Goal: Transaction & Acquisition: Purchase product/service

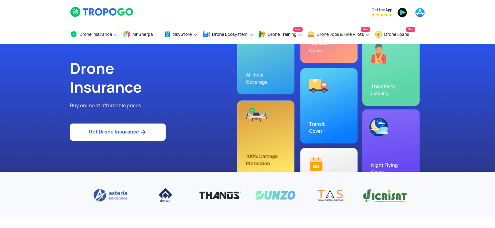
click at [103, 135] on link "Get Drone Insurance" at bounding box center [118, 131] width 96 height 17
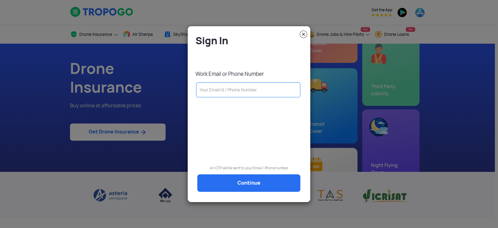
click at [229, 93] on input "text" at bounding box center [248, 89] width 104 height 15
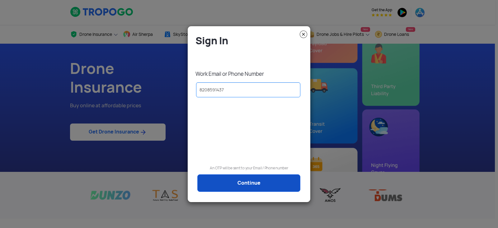
type input "8208591437"
click at [268, 178] on link "Continue" at bounding box center [248, 182] width 103 height 17
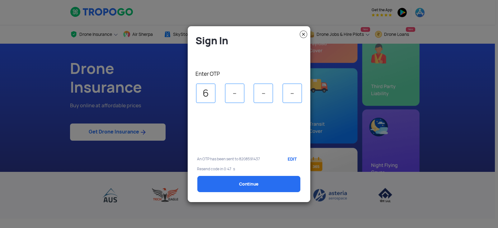
type input "6"
type input "7"
type input "8"
type input "6"
select select "1000000"
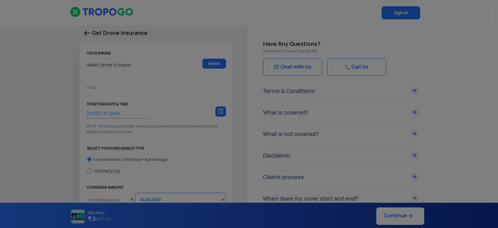
type input "[DATE] 1:47:00 PM"
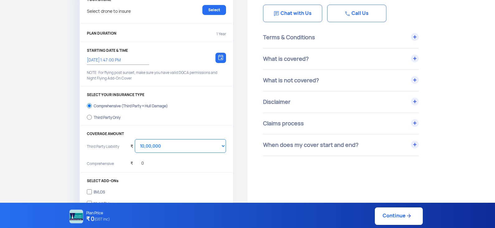
scroll to position [62, 0]
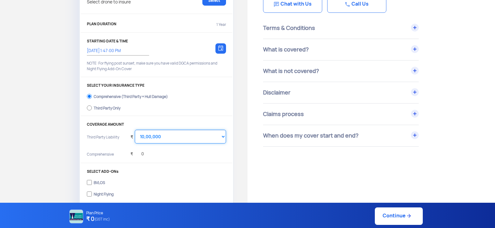
click at [186, 135] on select "Select Amount 10,00,000 15,00,000 20,00,000 25,00,000 30,00,000 35,00,000 40,00…" at bounding box center [180, 137] width 91 height 14
click at [195, 160] on div "₹ 0" at bounding box center [178, 154] width 96 height 12
click at [100, 106] on div "Third Party Only" at bounding box center [107, 107] width 27 height 2
click at [92, 106] on input "Third Party Only" at bounding box center [89, 107] width 5 height 9
radio input "true"
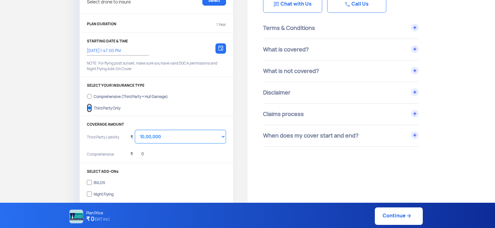
select select "2000000"
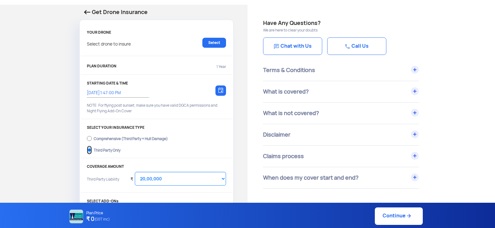
scroll to position [31, 0]
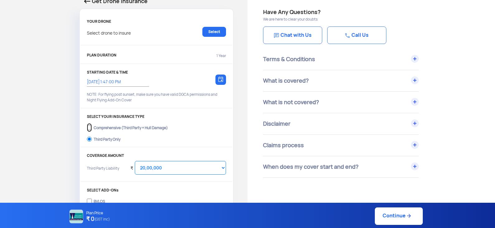
click at [91, 125] on input "Comprehensive (Third Party + Hull Damage)" at bounding box center [89, 127] width 5 height 9
radio input "true"
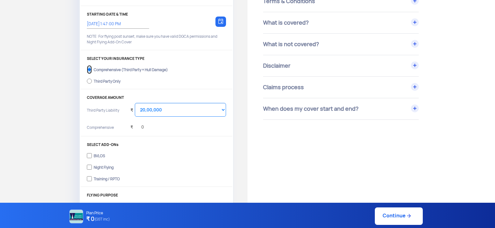
scroll to position [93, 0]
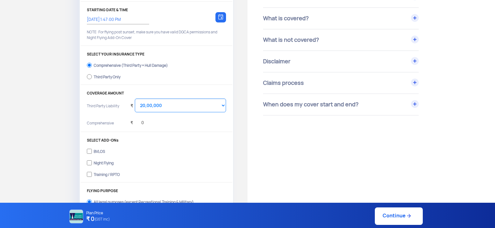
click at [101, 76] on div "Third Party Only" at bounding box center [107, 76] width 27 height 2
click at [92, 76] on input "Third Party Only" at bounding box center [89, 76] width 5 height 9
radio input "true"
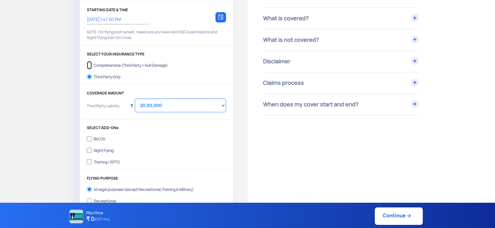
click at [89, 63] on input "Comprehensive (Third Party + Hull Damage)" at bounding box center [89, 65] width 5 height 9
radio input "true"
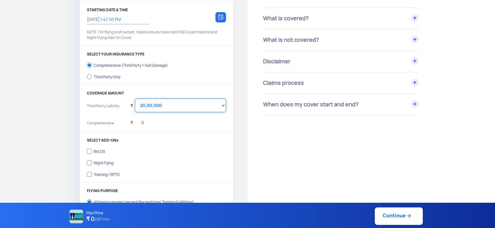
click at [210, 105] on select "Select Amount 10,00,000 15,00,000 20,00,000 25,00,000 30,00,000 35,00,000 40,00…" at bounding box center [180, 105] width 91 height 14
select select "1000000"
click at [135, 98] on select "Select Amount 10,00,000 15,00,000 20,00,000 25,00,000 30,00,000 35,00,000 40,00…" at bounding box center [180, 105] width 91 height 14
click at [193, 126] on div "₹ 0" at bounding box center [178, 123] width 96 height 12
click at [153, 127] on div "₹ 0" at bounding box center [178, 123] width 96 height 12
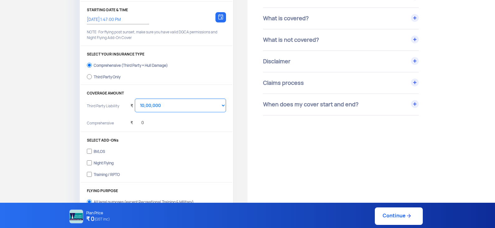
click at [142, 127] on div "₹ 0" at bounding box center [136, 120] width 13 height 17
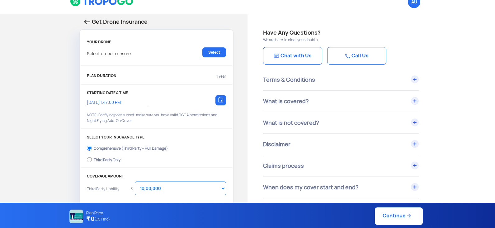
scroll to position [0, 0]
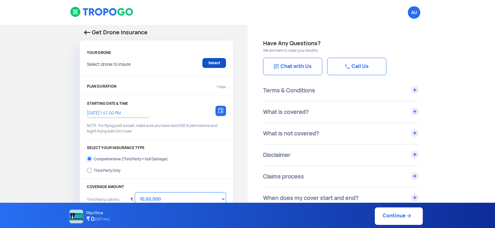
click at [208, 63] on link "Select" at bounding box center [214, 63] width 24 height 10
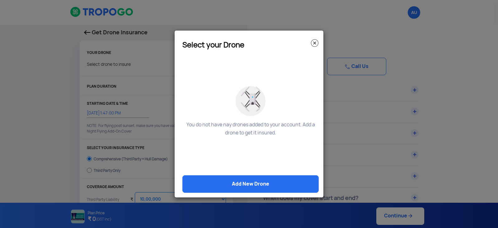
click at [314, 42] on img at bounding box center [314, 42] width 7 height 7
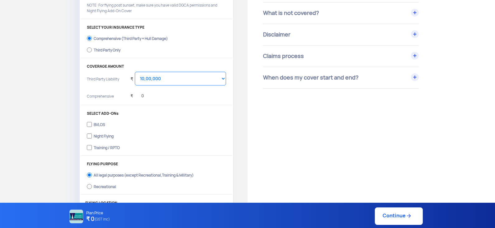
scroll to position [125, 0]
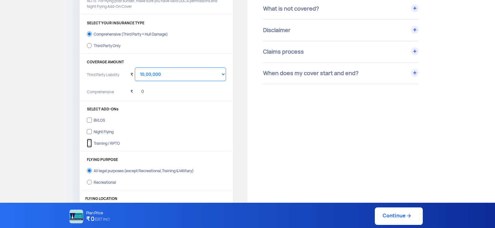
click at [91, 142] on input "Training / RPTO" at bounding box center [89, 143] width 5 height 9
checkbox input "true"
click at [172, 72] on select "Select Amount 10,00,000 15,00,000 20,00,000 25,00,000 30,00,000 35,00,000 40,00…" at bounding box center [180, 74] width 91 height 14
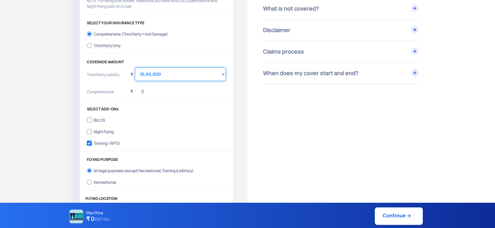
click at [135, 67] on select "Select Amount 10,00,000 15,00,000 20,00,000 25,00,000 30,00,000 35,00,000 40,00…" at bounding box center [180, 74] width 91 height 14
click at [176, 76] on select "Select Amount 10,00,000 15,00,000 20,00,000 25,00,000 30,00,000 35,00,000 40,00…" at bounding box center [180, 74] width 91 height 14
click at [135, 67] on select "Select Amount 10,00,000 15,00,000 20,00,000 25,00,000 30,00,000 35,00,000 40,00…" at bounding box center [180, 74] width 91 height 14
click at [174, 135] on label "Night Flying" at bounding box center [156, 131] width 139 height 10
click at [92, 135] on input "Night Flying" at bounding box center [89, 131] width 5 height 9
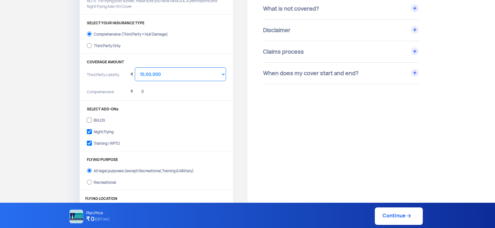
click at [97, 130] on div "Night Flying" at bounding box center [104, 131] width 20 height 2
click at [92, 130] on input "Night Flying" at bounding box center [89, 131] width 5 height 9
checkbox input "false"
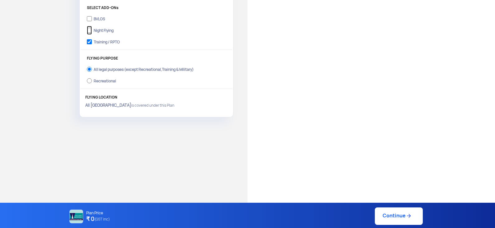
scroll to position [227, 0]
click at [391, 216] on link "Continue" at bounding box center [399, 215] width 48 height 17
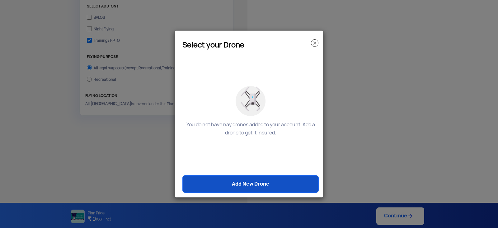
click at [263, 182] on link "Add New Drone" at bounding box center [250, 183] width 136 height 17
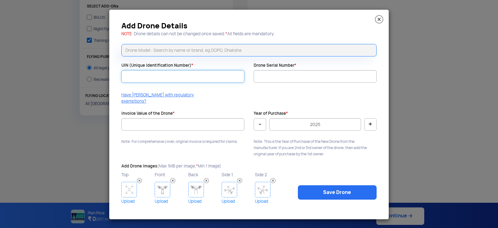
click at [170, 79] on input "UIN (Unique Identification Number) *" at bounding box center [182, 76] width 123 height 12
click at [180, 78] on input "UIN (Unique Identification Number) *" at bounding box center [182, 76] width 123 height 12
click at [184, 47] on input "text" at bounding box center [248, 50] width 255 height 12
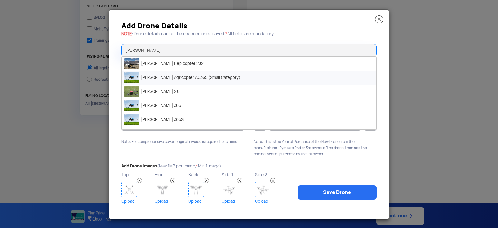
click at [188, 82] on li "[PERSON_NAME] Agricopter AG365 (Small Category)" at bounding box center [249, 78] width 255 height 14
type input "[PERSON_NAME] Agricopter AG365 (Small Category)"
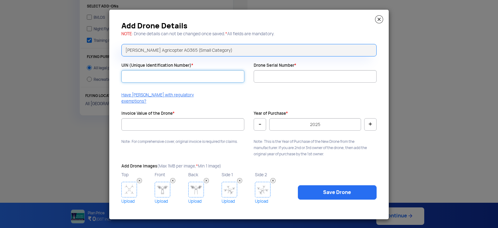
click at [182, 80] on input "UIN (Unique Identification Number) *" at bounding box center [182, 76] width 123 height 12
click at [182, 79] on input "UIN (Unique Identification Number) *" at bounding box center [182, 76] width 123 height 12
paste input "UA00I1KS0TC"
drag, startPoint x: 209, startPoint y: 80, endPoint x: 12, endPoint y: 79, distance: 197.4
click at [15, 79] on modal-container "Add Drone Details NOTE : Drone details can not be changed once saved. * All fie…" at bounding box center [249, 114] width 498 height 228
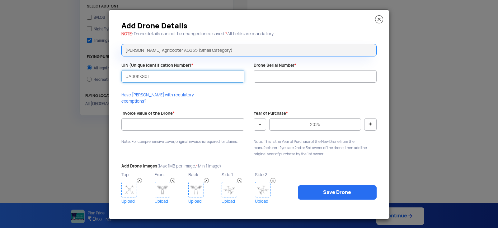
type input "UA00I1KS0TC"
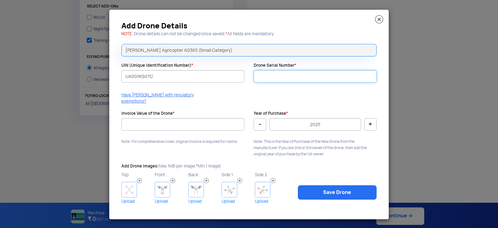
click at [299, 81] on input "Drone Serial Number *" at bounding box center [315, 76] width 123 height 12
type input "SC011004240073"
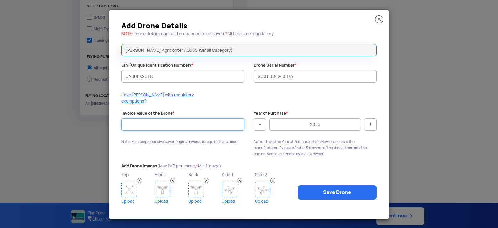
click at [183, 121] on input "Invoice Value of the Drone *" at bounding box center [182, 124] width 123 height 12
type input "-1"
click at [178, 114] on div "Invoice Value of the Drone * -1 Note: For comprehensive cover, original invoice…" at bounding box center [183, 129] width 132 height 37
click at [143, 122] on input "-1" at bounding box center [182, 124] width 123 height 12
drag, startPoint x: 143, startPoint y: 122, endPoint x: 92, endPoint y: 118, distance: 50.9
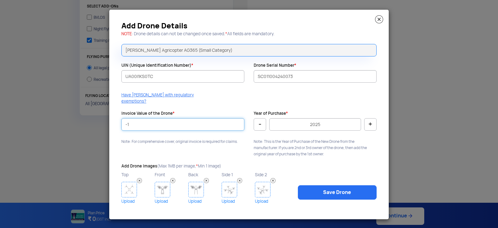
click at [92, 118] on modal-container "Add Drone Details NOTE : Drone details can not be changed once saved. * All fie…" at bounding box center [249, 114] width 498 height 228
type input "673334"
click at [155, 130] on div at bounding box center [182, 133] width 123 height 6
click at [261, 121] on button "-" at bounding box center [260, 124] width 12 height 12
type input "2024"
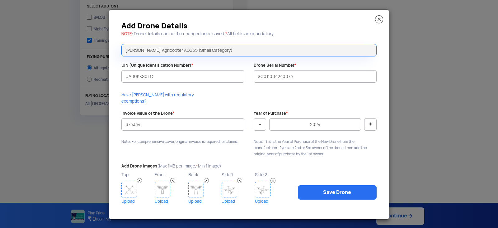
click at [286, 97] on div "Have [PERSON_NAME] with regulatory exemptions?" at bounding box center [249, 100] width 265 height 16
click at [169, 147] on div "Add Drone Details NOTE : Drone details can not be changed once saved. * All fie…" at bounding box center [249, 114] width 280 height 209
click at [130, 186] on img at bounding box center [129, 190] width 16 height 16
click at [162, 185] on img at bounding box center [163, 190] width 16 height 16
click at [195, 186] on img at bounding box center [196, 190] width 16 height 16
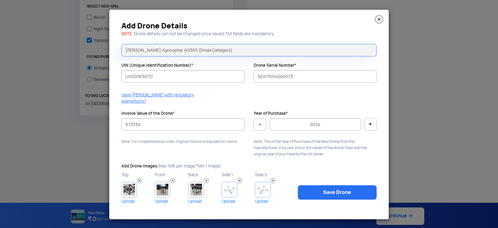
click at [224, 186] on img at bounding box center [230, 190] width 16 height 16
click at [254, 187] on div "Side 1 Upload" at bounding box center [238, 187] width 33 height 35
click at [265, 186] on img at bounding box center [263, 190] width 16 height 16
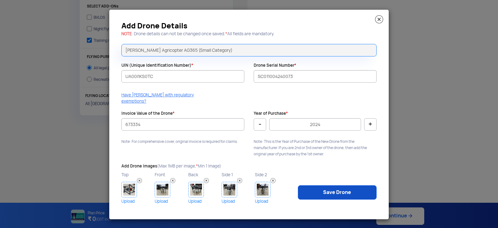
click at [312, 185] on link "Save Drone" at bounding box center [337, 192] width 79 height 14
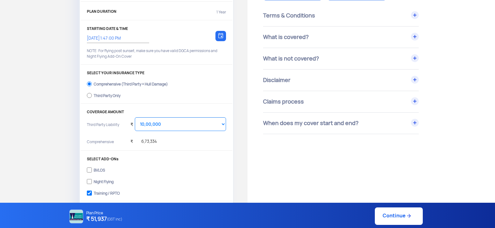
scroll to position [72, 0]
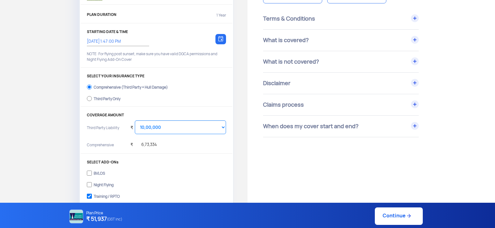
click at [158, 146] on div "₹ 6,73,334" at bounding box center [178, 145] width 96 height 12
click at [154, 145] on div "₹ 6,73,334" at bounding box center [143, 142] width 26 height 17
click at [158, 129] on select "Select Amount 10,00,000 15,00,000 20,00,000 25,00,000 30,00,000" at bounding box center [180, 127] width 91 height 14
click at [135, 120] on select "Select Amount 10,00,000 15,00,000 20,00,000 25,00,000 30,00,000" at bounding box center [180, 127] width 91 height 14
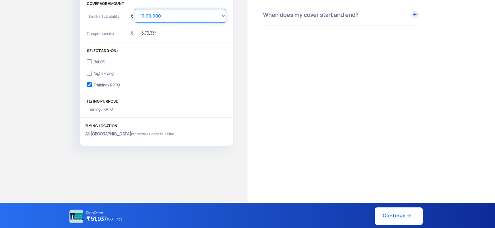
scroll to position [227, 0]
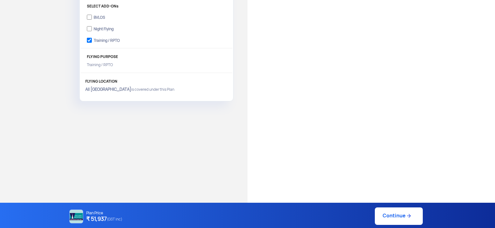
click at [396, 215] on link "Continue" at bounding box center [399, 215] width 48 height 17
type input "[DATE] 2:04:00 PM"
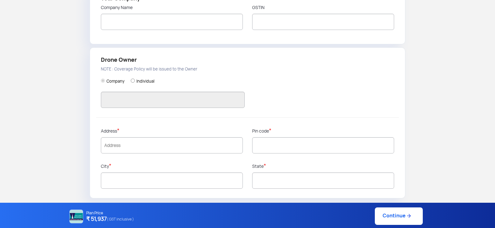
type input "8208591437"
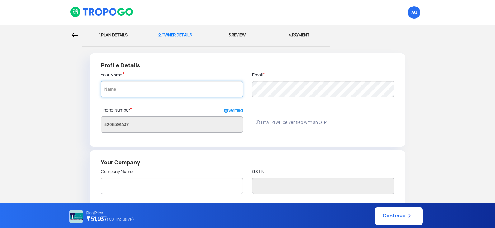
click at [159, 93] on input "text" at bounding box center [172, 89] width 142 height 16
type input "[PERSON_NAME]"
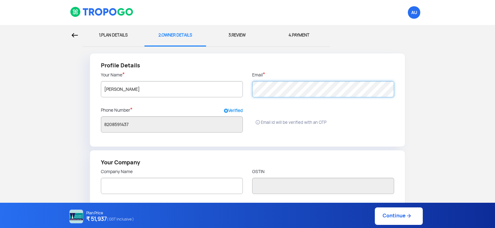
radio input "false"
radio input "true"
type input "[PERSON_NAME]"
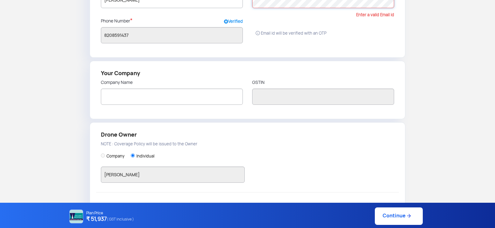
scroll to position [93, 0]
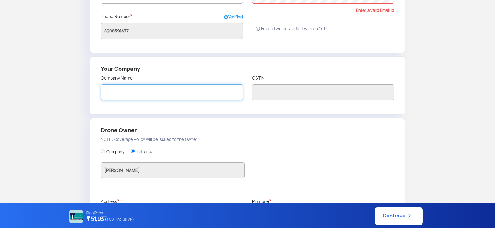
click at [171, 92] on input "text" at bounding box center [172, 92] width 142 height 16
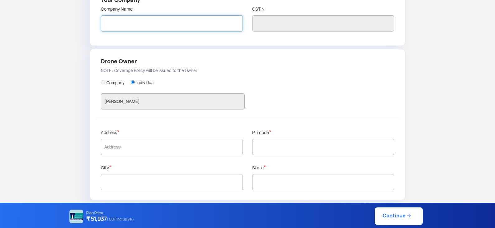
scroll to position [164, 0]
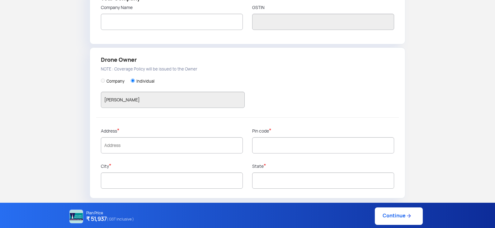
click at [148, 132] on p "Address *" at bounding box center [172, 130] width 142 height 7
click at [149, 142] on input "text" at bounding box center [172, 145] width 142 height 16
click at [191, 117] on div at bounding box center [247, 89] width 303 height 75
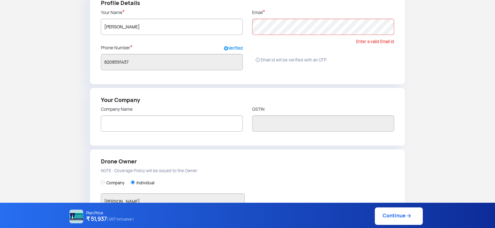
scroll to position [0, 0]
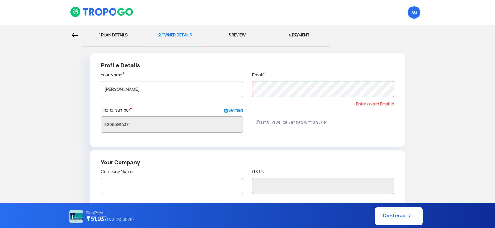
click at [123, 33] on div "1. PLAN DETAILS" at bounding box center [113, 35] width 53 height 21
select select "1000000"
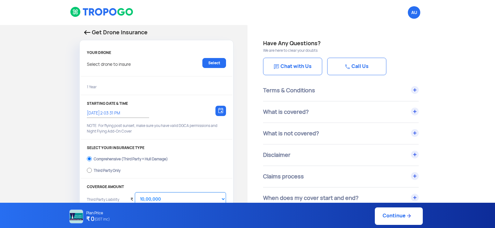
type input "[DATE] 2:04:00 PM"
checkbox input "true"
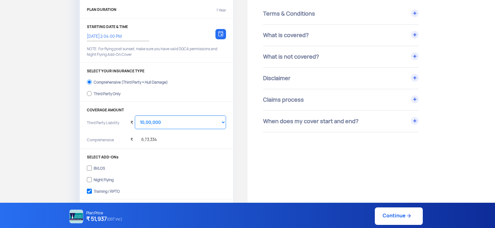
scroll to position [62, 0]
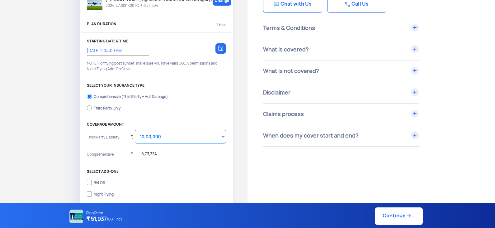
click at [96, 106] on div "Third Party Only" at bounding box center [107, 107] width 27 height 2
click at [92, 106] on input "Third Party Only" at bounding box center [89, 107] width 5 height 9
radio input "true"
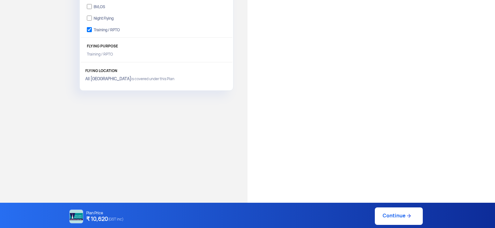
scroll to position [227, 0]
click at [391, 217] on link "Continue" at bounding box center [399, 215] width 48 height 17
type input "[DATE] 2:13:00 PM"
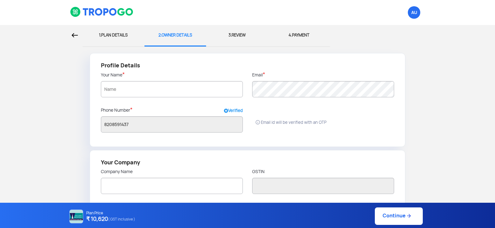
click at [240, 36] on div "3. REVIEW" at bounding box center [237, 35] width 53 height 21
click at [160, 92] on input "text" at bounding box center [172, 89] width 142 height 16
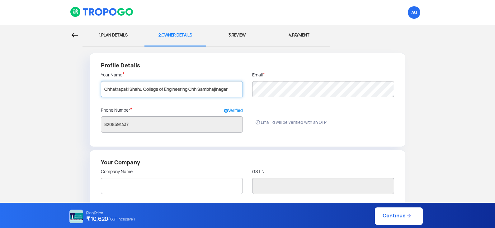
type input "Chhatrapati Shahu College of Engineering Chh Sambhajinagar"
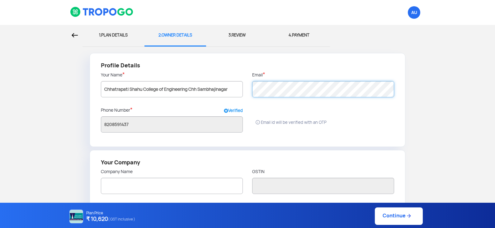
radio input "false"
radio input "true"
type input "Chhatrapati Shahu College of Engineering Chh Sambhajinagar"
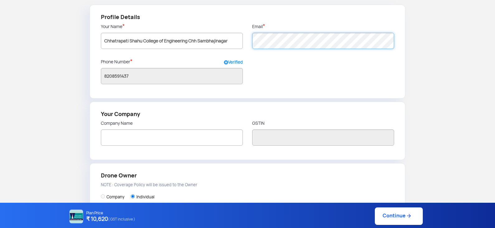
scroll to position [125, 0]
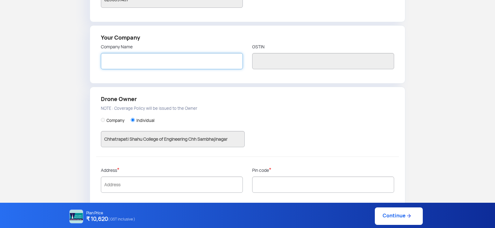
click at [156, 63] on input "text" at bounding box center [172, 61] width 142 height 16
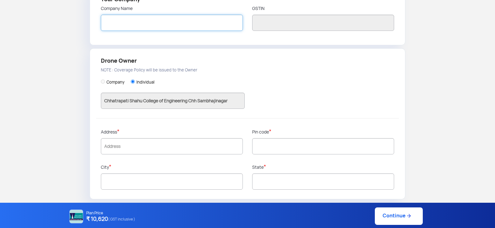
scroll to position [164, 0]
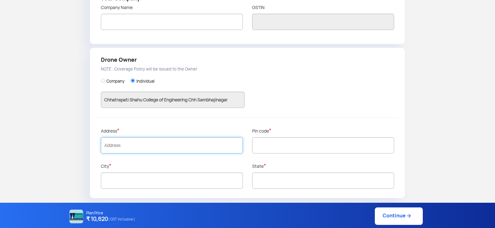
click at [186, 144] on input "text" at bounding box center [172, 145] width 142 height 16
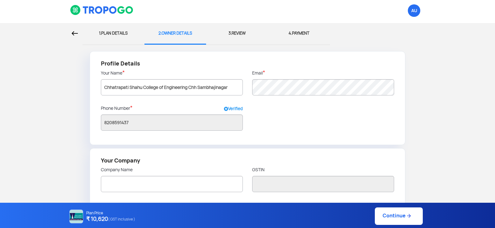
scroll to position [0, 0]
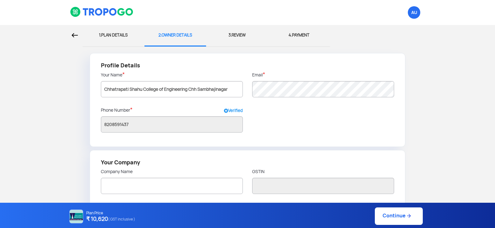
click at [115, 34] on div "1. PLAN DETAILS" at bounding box center [113, 35] width 53 height 21
select select "1000000"
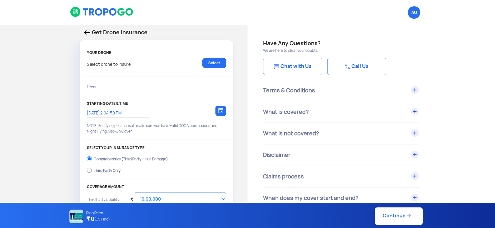
type input "[DATE] 2:13:00 PM"
radio input "false"
radio input "true"
checkbox input "true"
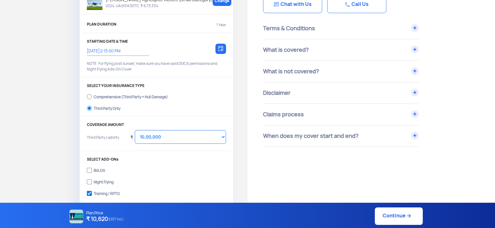
scroll to position [62, 0]
click at [99, 96] on div "Comprehensive (Third Party + Hull Damage)" at bounding box center [131, 95] width 74 height 2
click at [92, 96] on input "Comprehensive (Third Party + Hull Damage)" at bounding box center [89, 96] width 5 height 9
radio input "true"
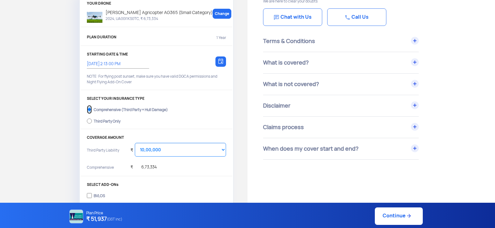
scroll to position [40, 0]
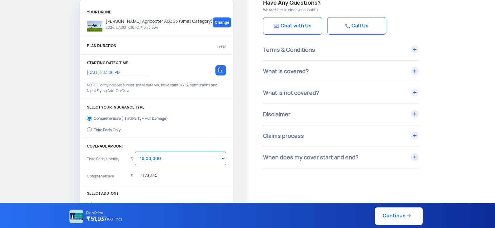
click at [416, 91] on div "What is not covered?" at bounding box center [341, 92] width 156 height 21
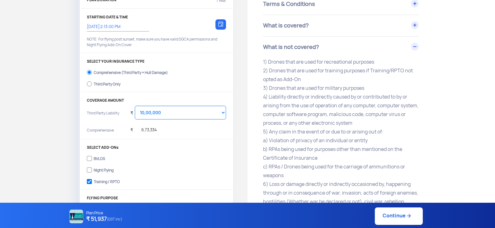
scroll to position [72, 0]
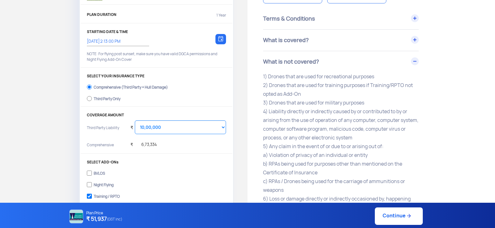
click at [415, 62] on div "What is not covered?" at bounding box center [341, 61] width 156 height 21
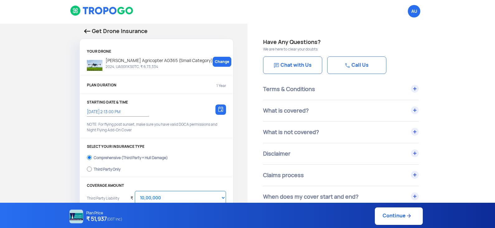
scroll to position [0, 0]
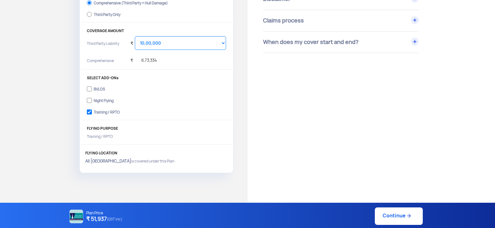
click at [385, 213] on link "Continue" at bounding box center [399, 215] width 48 height 17
type input "[DATE] 2:15:00 PM"
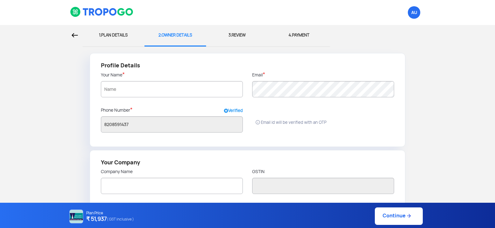
click at [113, 35] on div "1. PLAN DETAILS" at bounding box center [113, 35] width 53 height 21
select select "1000000"
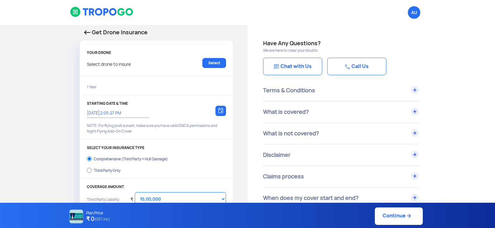
type input "[DATE] 2:15:00 PM"
checkbox input "true"
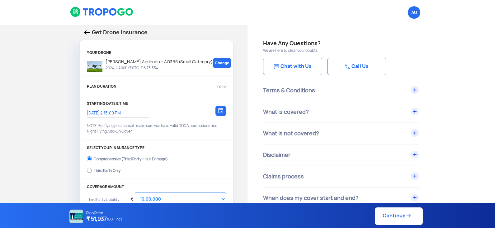
click at [446, 91] on div "Terms & Conditions 1) All flights must adhere to the DGCA regulations 2) Fly wi…" at bounding box center [360, 144] width 195 height 129
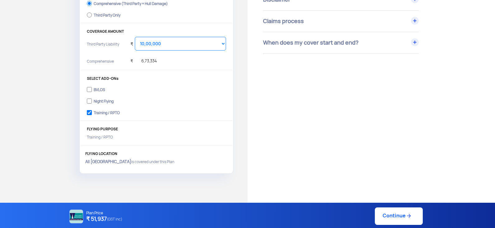
scroll to position [156, 0]
click at [200, 43] on select "Select Amount 10,00,000 15,00,000 20,00,000 25,00,000 30,00,000" at bounding box center [180, 43] width 91 height 14
click at [135, 36] on select "Select Amount 10,00,000 15,00,000 20,00,000 25,00,000 30,00,000" at bounding box center [180, 43] width 91 height 14
click at [399, 215] on link "Continue" at bounding box center [399, 215] width 48 height 17
type input "[DATE] 2:22:00 PM"
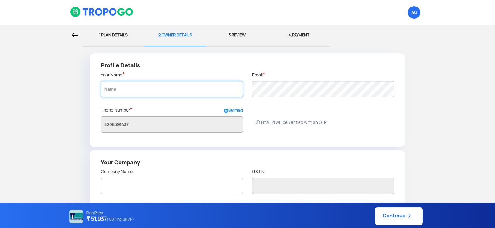
click at [165, 90] on input "text" at bounding box center [172, 89] width 142 height 16
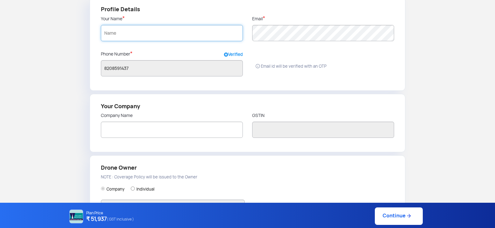
scroll to position [62, 0]
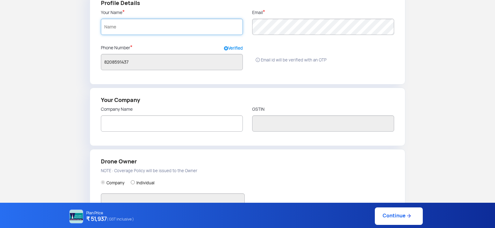
click at [164, 29] on input "text" at bounding box center [172, 27] width 142 height 16
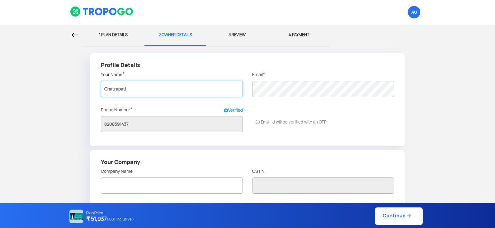
scroll to position [0, 0]
type input "Chatrapati"
radio input "false"
radio input "true"
type input "Chatrapati"
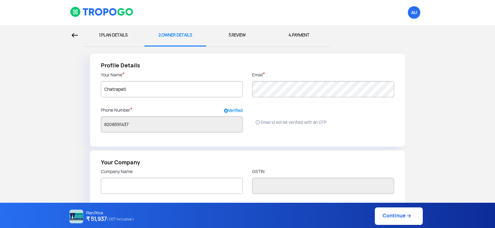
click at [120, 35] on div "1. PLAN DETAILS" at bounding box center [113, 35] width 53 height 21
select select "1000000"
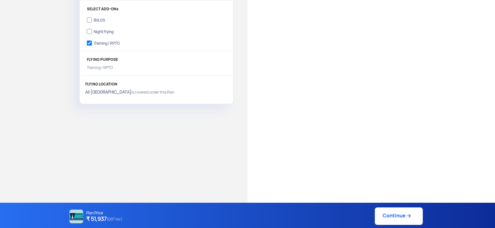
scroll to position [227, 0]
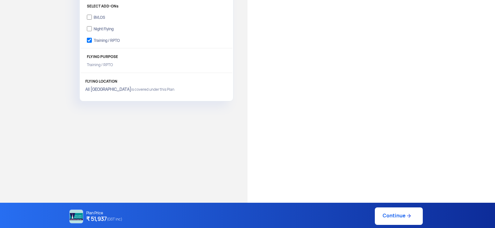
click at [397, 214] on link "Continue" at bounding box center [399, 215] width 48 height 17
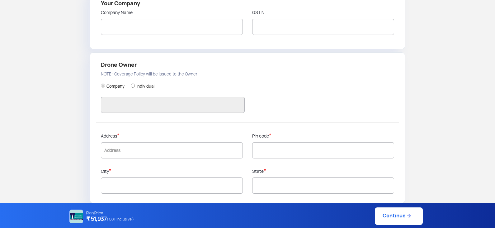
type input "8208591437"
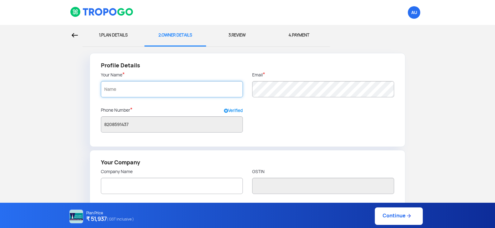
click at [177, 88] on input "text" at bounding box center [172, 89] width 142 height 16
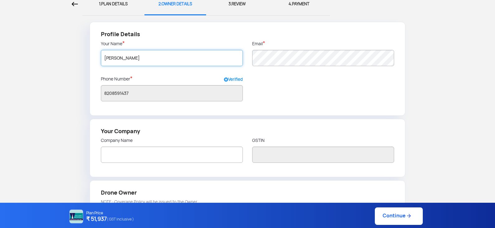
click at [119, 59] on input "[PERSON_NAME]" at bounding box center [172, 58] width 142 height 16
click at [134, 60] on input "[PERSON_NAME]" at bounding box center [172, 58] width 142 height 16
click at [147, 57] on input "[PERSON_NAME]" at bounding box center [172, 58] width 142 height 16
click at [170, 60] on input "[PERSON_NAME]" at bounding box center [172, 58] width 142 height 16
drag, startPoint x: 182, startPoint y: 57, endPoint x: 184, endPoint y: 83, distance: 25.9
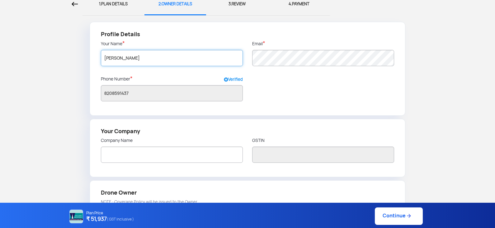
click at [182, 57] on input "[PERSON_NAME]" at bounding box center [172, 58] width 142 height 16
click at [207, 58] on input "[PERSON_NAME]" at bounding box center [172, 58] width 142 height 16
type input "chhatrapati [PERSON_NAME] (RPTO)"
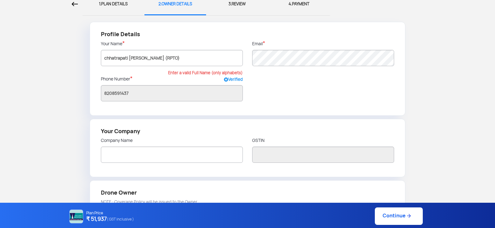
radio input "false"
radio input "true"
type input "chhatrapati [PERSON_NAME] (RPTO)"
click at [308, 92] on div "Profile Details Your Name * [PERSON_NAME] (RPTO) Enter a valid Full Name (only …" at bounding box center [248, 69] width 316 height 94
click at [207, 56] on input "chhatrapati [PERSON_NAME] (RPTO)" at bounding box center [172, 58] width 142 height 16
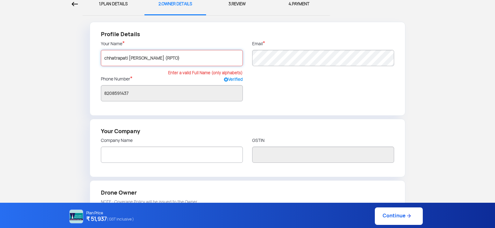
click at [217, 60] on input "chhatrapati [PERSON_NAME] (RPTO)" at bounding box center [172, 58] width 142 height 16
click at [198, 59] on input "chhatrapati [PERSON_NAME] (RPTO" at bounding box center [172, 58] width 142 height 16
type input "chhatrapati [PERSON_NAME] RPTO"
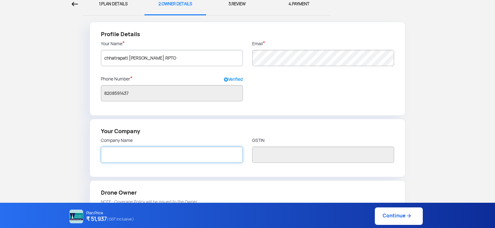
type input "chhatrapati [PERSON_NAME] RPTO"
click at [179, 158] on input "text" at bounding box center [172, 154] width 142 height 16
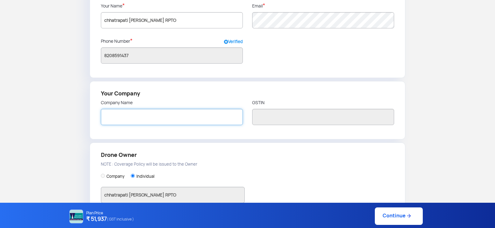
scroll to position [156, 0]
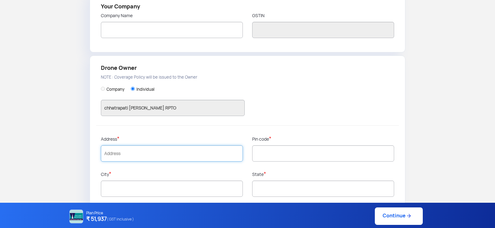
click at [182, 152] on input "text" at bounding box center [172, 153] width 142 height 16
type input "Kanchwadi Aurangabad"
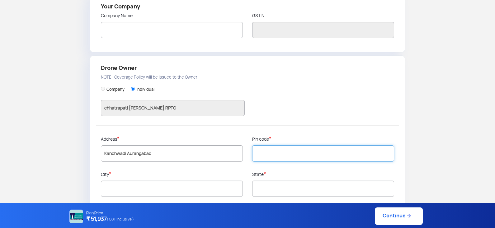
type input "441011"
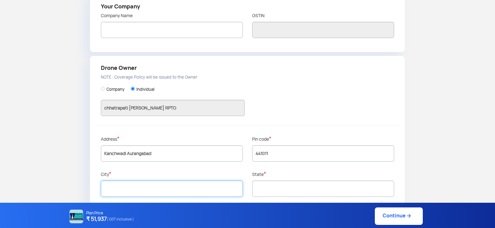
type input "[GEOGRAPHIC_DATA]"
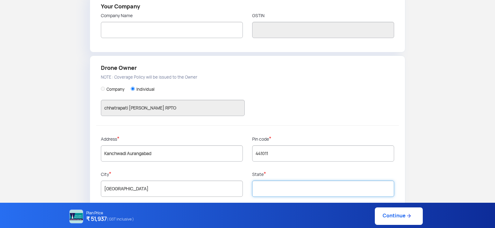
type input "[GEOGRAPHIC_DATA]"
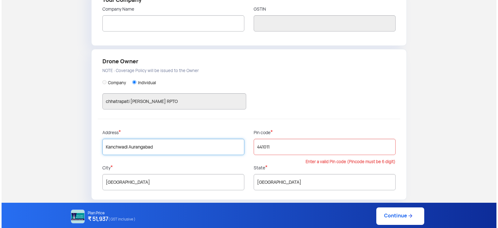
scroll to position [164, 0]
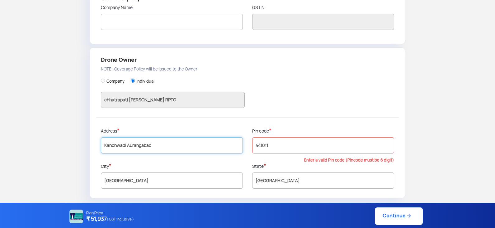
click at [103, 147] on input "Kanchwadi Aurangabad" at bounding box center [172, 145] width 142 height 16
drag, startPoint x: 154, startPoint y: 144, endPoint x: 134, endPoint y: 146, distance: 20.6
click at [134, 146] on input "[GEOGRAPHIC_DATA]" at bounding box center [172, 145] width 142 height 16
click at [106, 145] on input "[GEOGRAPHIC_DATA] ,i [GEOGRAPHIC_DATA]" at bounding box center [172, 145] width 142 height 16
paste input "Kanchwad"
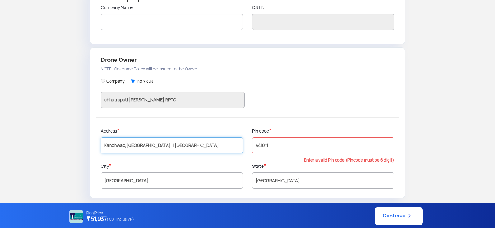
click at [157, 145] on input "Kanchwad,[GEOGRAPHIC_DATA] ,i [GEOGRAPHIC_DATA]" at bounding box center [172, 145] width 142 height 16
type input "Kanchwad,[GEOGRAPHIC_DATA] ,[GEOGRAPHIC_DATA]"
click at [321, 143] on input "441011" at bounding box center [323, 145] width 142 height 16
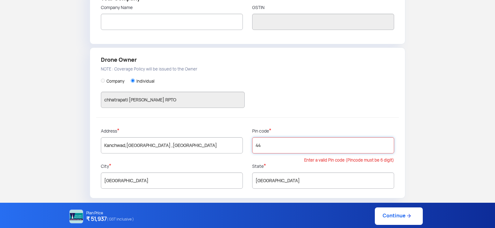
type input "4"
type input "431002"
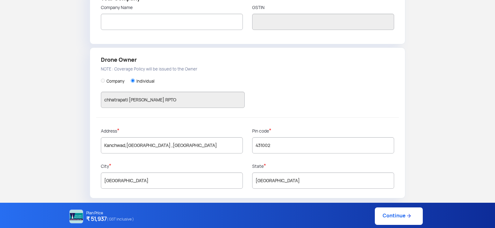
click at [401, 215] on link "Continue" at bounding box center [399, 215] width 48 height 17
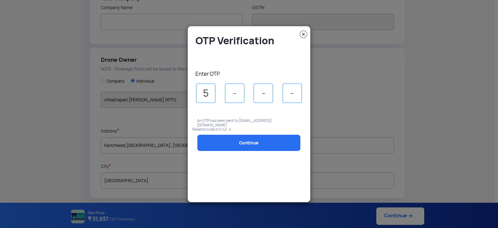
type input "5"
type input "3"
type input "8"
type input "2"
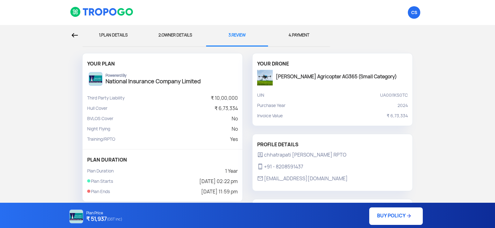
click at [118, 31] on div "1. PLAN DETAILS" at bounding box center [113, 35] width 53 height 21
select select "1000000"
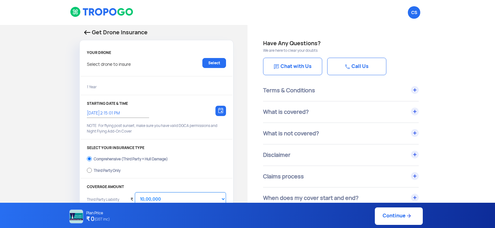
type input "[DATE] 2:22:00 PM"
checkbox input "true"
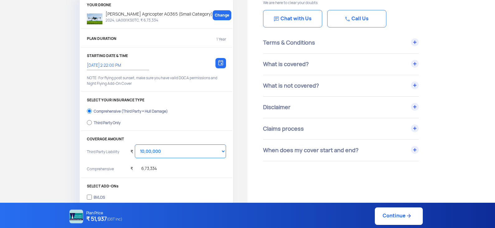
scroll to position [62, 0]
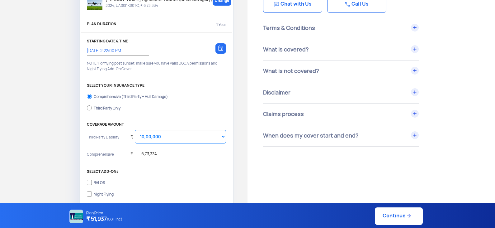
click at [155, 153] on div "₹ 6,73,334" at bounding box center [178, 154] width 96 height 12
click at [153, 153] on div "₹ 6,73,334" at bounding box center [143, 152] width 26 height 17
click at [151, 153] on div "₹ 6,73,334" at bounding box center [143, 152] width 26 height 17
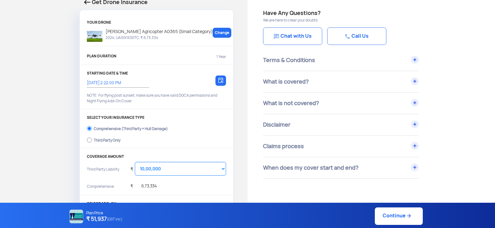
scroll to position [0, 0]
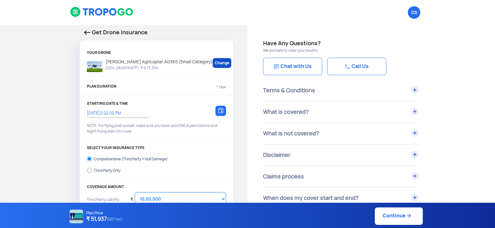
click at [214, 58] on link "Change" at bounding box center [222, 63] width 19 height 10
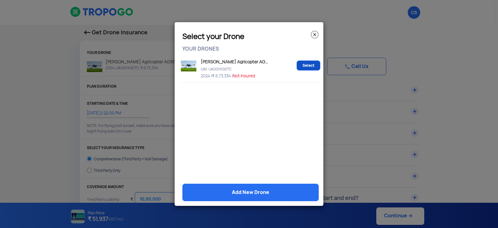
click at [314, 66] on link "Select" at bounding box center [309, 65] width 24 height 10
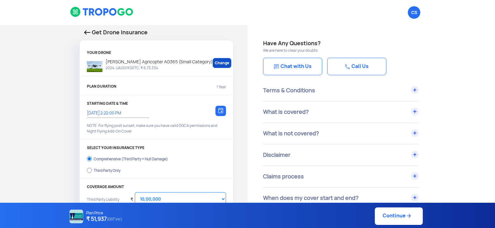
click at [213, 64] on link "Change" at bounding box center [222, 63] width 19 height 10
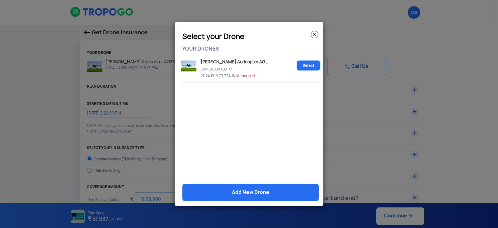
click at [226, 69] on p "UIN: UA00I1KS0TC" at bounding box center [246, 67] width 95 height 5
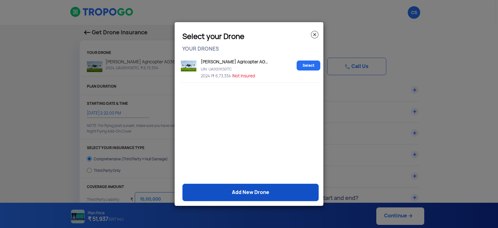
click at [251, 192] on link "Add New Drone" at bounding box center [250, 191] width 136 height 17
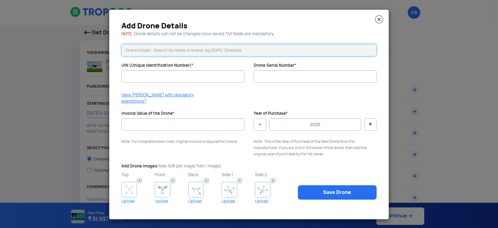
click at [144, 54] on input "text" at bounding box center [248, 50] width 255 height 12
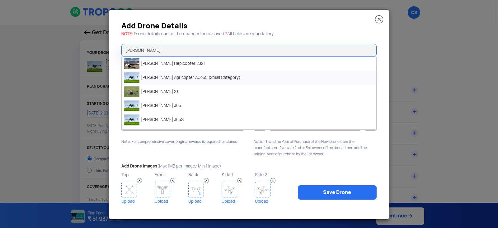
click at [173, 82] on li "[PERSON_NAME] Agricopter AG365 (Small Category)" at bounding box center [249, 78] width 255 height 14
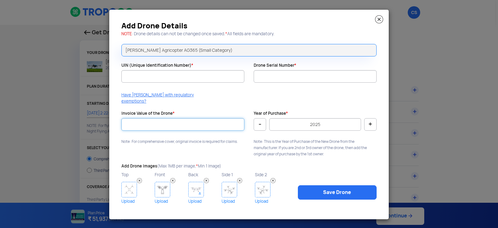
click at [155, 118] on input "Invoice Value of the Drone *" at bounding box center [182, 124] width 123 height 12
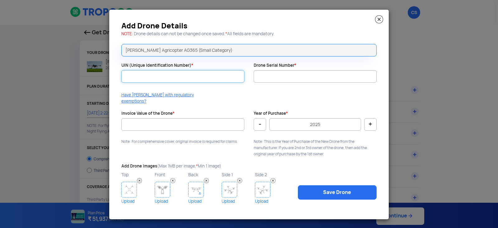
click at [168, 78] on input "UIN (Unique Identification Number) *" at bounding box center [182, 76] width 123 height 12
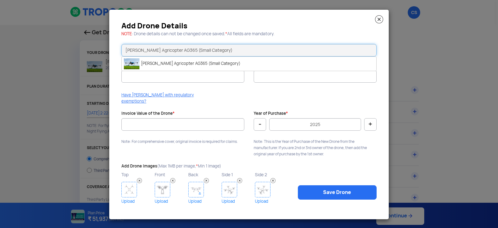
click at [173, 54] on input "[PERSON_NAME] Agricopter AG365 (Small Category)" at bounding box center [248, 50] width 255 height 12
type input "[PERSON_NAME] Agricopter AG365 (Small Category)"
click at [156, 71] on li "[PERSON_NAME] Agricopter AG365 (Small Category)" at bounding box center [249, 64] width 255 height 14
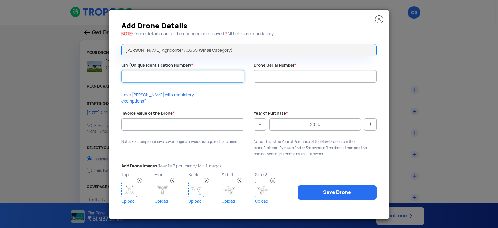
click at [151, 78] on input "UIN (Unique Identification Number) *" at bounding box center [182, 76] width 123 height 12
click at [377, 22] on img at bounding box center [379, 19] width 8 height 8
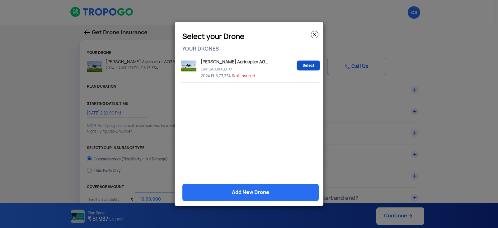
click at [309, 63] on link "Select" at bounding box center [309, 65] width 24 height 10
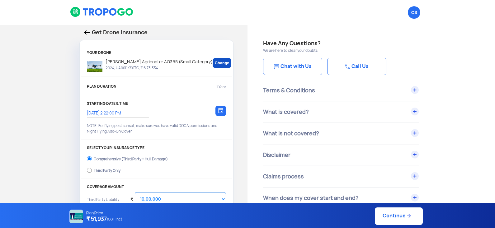
click at [214, 64] on link "Change" at bounding box center [222, 63] width 19 height 10
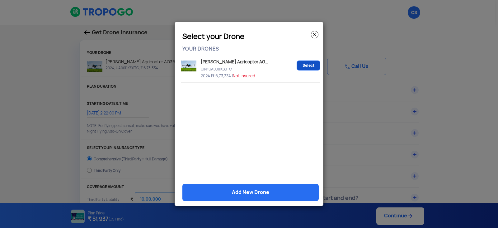
click at [307, 64] on link "Select" at bounding box center [309, 65] width 24 height 10
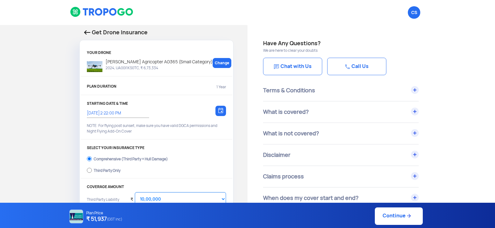
click at [128, 92] on div "PLAN DURATION 1 Year" at bounding box center [156, 88] width 139 height 10
click at [105, 87] on p "PLAN DURATION" at bounding box center [102, 87] width 30 height 6
click at [215, 86] on div "PLAN DURATION 1 Year" at bounding box center [156, 88] width 139 height 10
click at [103, 109] on div "[DATE] 2:22:00 PM Choose a date" at bounding box center [115, 112] width 56 height 12
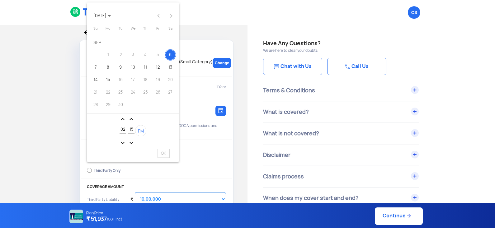
drag, startPoint x: 147, startPoint y: 118, endPoint x: 160, endPoint y: 113, distance: 14.0
click at [147, 118] on div "expand_less expand_less 02 : 15 PM expand_more expand_more" at bounding box center [133, 129] width 92 height 33
click at [211, 151] on div at bounding box center [247, 114] width 495 height 228
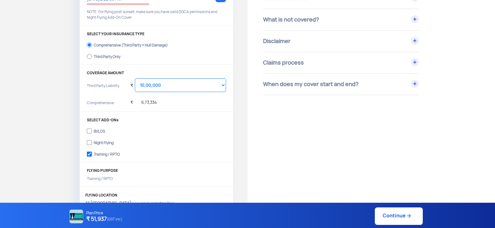
scroll to position [125, 0]
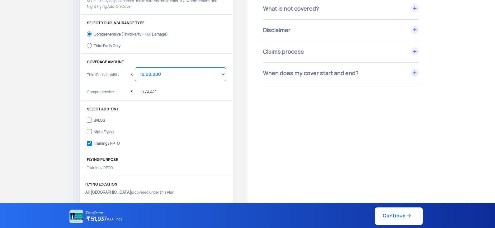
click at [149, 93] on div "₹ 6,73,334" at bounding box center [143, 89] width 26 height 17
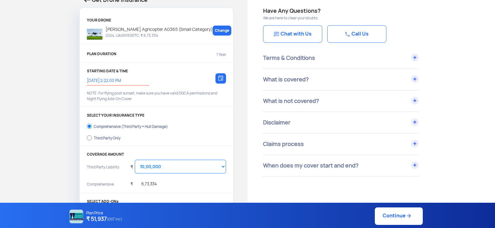
scroll to position [0, 0]
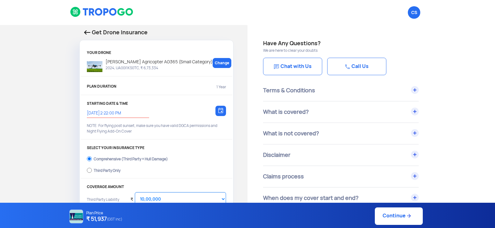
click at [213, 57] on div "YOUR DRONE [PERSON_NAME] Agricopter AG365 (Small Category) 2024, UA00I1KS0TC, ₹…" at bounding box center [157, 63] width 152 height 26
click at [219, 62] on link "Change" at bounding box center [222, 63] width 19 height 10
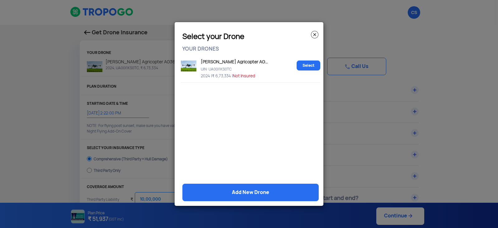
click at [306, 64] on link "Select" at bounding box center [309, 65] width 24 height 10
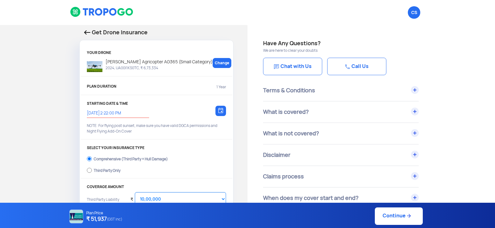
click at [386, 215] on link "Continue" at bounding box center [399, 215] width 48 height 17
type input "[DATE] 2:28:00 PM"
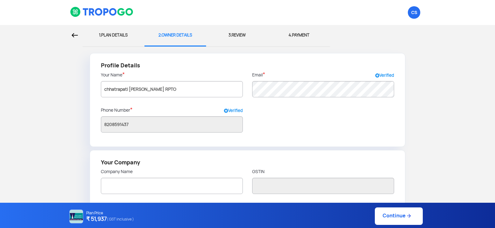
click at [122, 35] on div "1. PLAN DETAILS" at bounding box center [113, 35] width 53 height 21
select select "1000000"
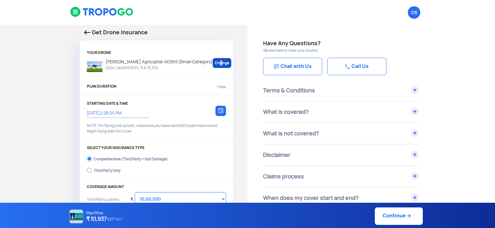
click at [213, 64] on link "Change" at bounding box center [222, 63] width 19 height 10
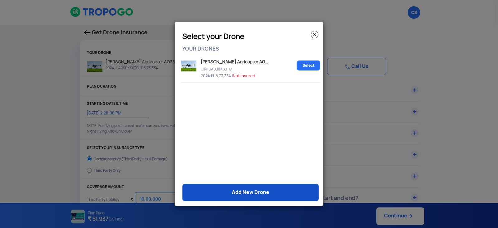
click at [248, 196] on link "Add New Drone" at bounding box center [250, 191] width 136 height 17
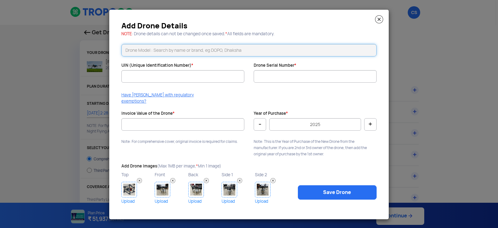
click at [161, 51] on input "text" at bounding box center [248, 50] width 255 height 12
type input "a"
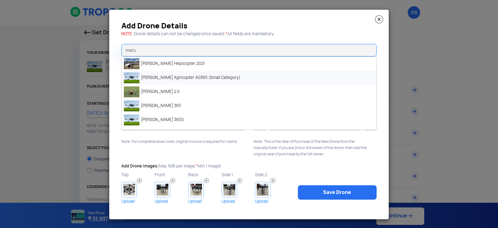
click at [199, 77] on li "[PERSON_NAME] Agricopter AG365 (Small Category)" at bounding box center [249, 78] width 255 height 14
type input "[PERSON_NAME] Agricopter AG365 (Small Category)"
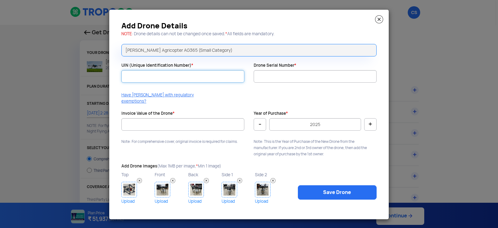
click at [176, 81] on input "UIN (Unique Identification Number) *" at bounding box center [182, 76] width 123 height 12
type input "u"
type input "UA00I1KSOTC"
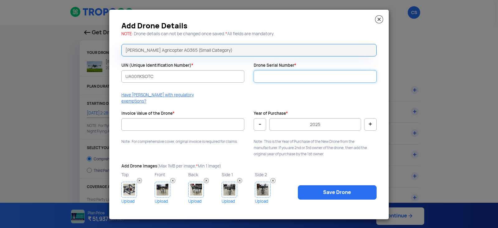
click at [346, 82] on input "Drone Serial Number *" at bounding box center [315, 76] width 123 height 12
type input "SC011004240073"
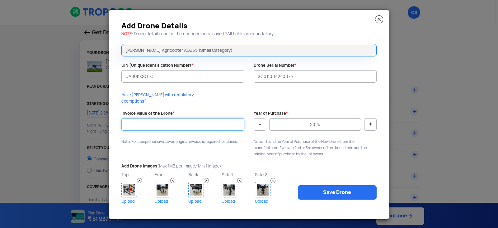
click at [187, 118] on input "Invoice Value of the Drone *" at bounding box center [182, 124] width 123 height 12
click at [257, 122] on button "-" at bounding box center [260, 124] width 12 height 12
type input "2024"
click at [198, 120] on input "Invoice Value of the Drone *" at bounding box center [182, 124] width 123 height 12
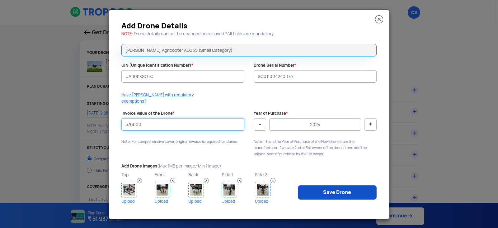
type input "576000"
click at [330, 189] on link "Save Drone" at bounding box center [337, 192] width 79 height 14
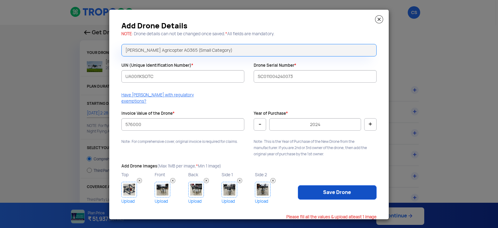
click at [321, 188] on link "Save Drone" at bounding box center [337, 192] width 79 height 14
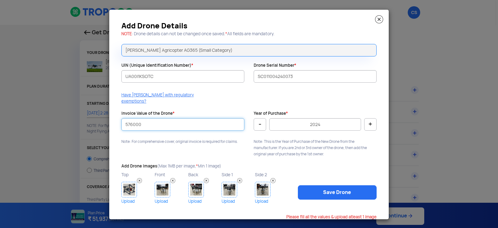
click at [157, 118] on input "576000" at bounding box center [182, 124] width 123 height 12
click at [131, 192] on img at bounding box center [129, 190] width 16 height 16
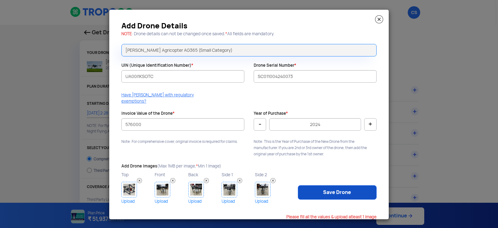
click at [339, 186] on link "Save Drone" at bounding box center [337, 192] width 79 height 14
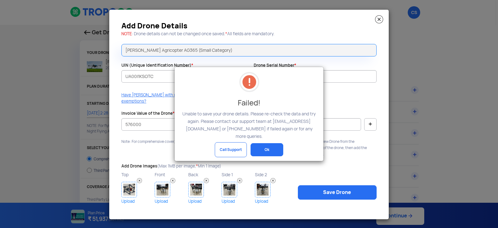
click at [262, 145] on button "Ok" at bounding box center [267, 149] width 33 height 13
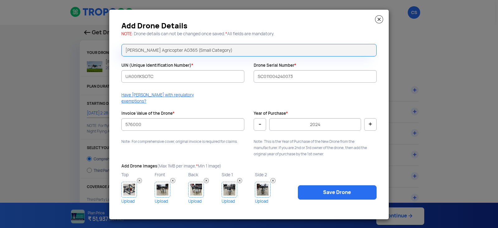
click at [378, 23] on img at bounding box center [379, 19] width 8 height 8
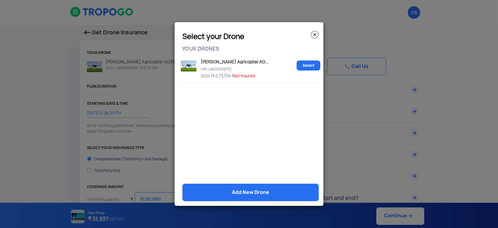
click at [316, 35] on img at bounding box center [314, 34] width 7 height 7
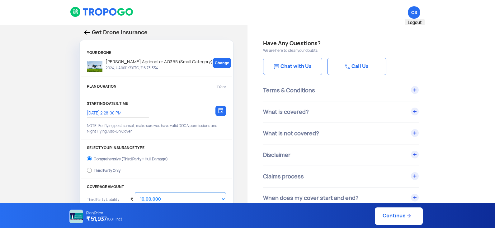
drag, startPoint x: 410, startPoint y: 17, endPoint x: 408, endPoint y: 23, distance: 6.8
click at [411, 17] on span "CS Logout" at bounding box center [414, 12] width 12 height 12
click at [416, 11] on span "CS Logout" at bounding box center [414, 12] width 12 height 12
click at [88, 32] on img at bounding box center [87, 32] width 6 height 4
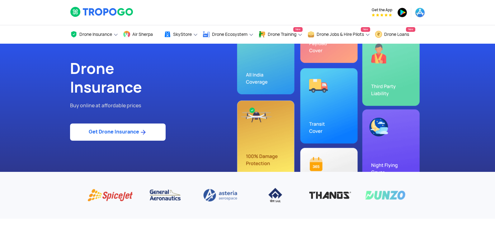
click at [126, 129] on link "Get Drone Insurance" at bounding box center [118, 131] width 96 height 17
select select "1000000"
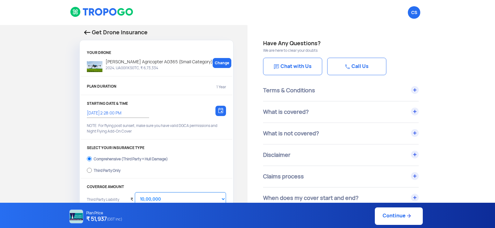
click at [156, 68] on p "2024, UA00I1KS0TC, ₹ 6,73,334" at bounding box center [157, 67] width 110 height 5
click at [213, 67] on link "Change" at bounding box center [222, 63] width 19 height 10
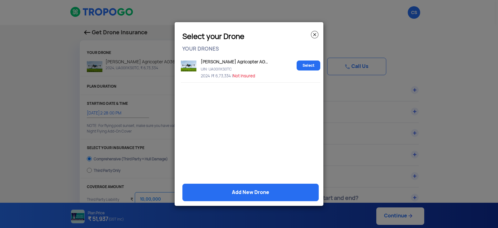
click at [239, 78] on span "Not Insured" at bounding box center [244, 75] width 22 height 5
click at [214, 71] on p "UIN: UA00I1KS0TC" at bounding box center [246, 67] width 95 height 5
click at [303, 64] on link "Select" at bounding box center [309, 65] width 24 height 10
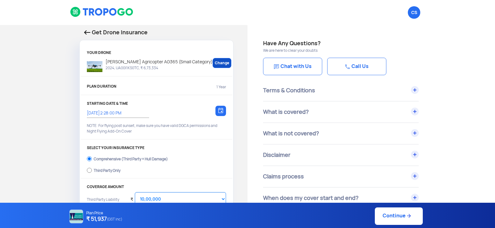
click at [213, 67] on link "Change" at bounding box center [222, 63] width 19 height 10
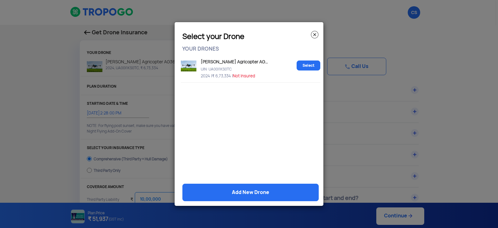
click at [191, 64] on img at bounding box center [189, 65] width 16 height 11
drag, startPoint x: 203, startPoint y: 59, endPoint x: 230, endPoint y: 67, distance: 28.1
click at [230, 67] on div "[PERSON_NAME] Agricopter AG365 (Small Category) UIN: UA00I1KS0TC 2024 | ₹ 6,73,…" at bounding box center [246, 68] width 95 height 22
click at [318, 33] on img at bounding box center [314, 34] width 7 height 7
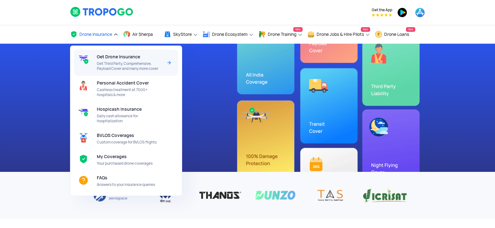
click at [108, 57] on span "Get Drone Insurance" at bounding box center [118, 56] width 43 height 5
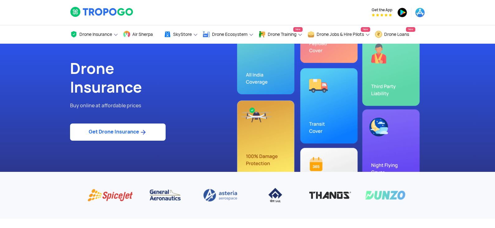
click at [131, 133] on link "Get Drone Insurance" at bounding box center [118, 131] width 96 height 17
select select "1000000"
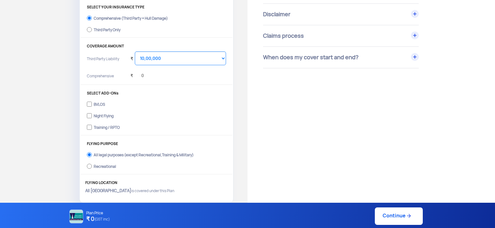
scroll to position [156, 0]
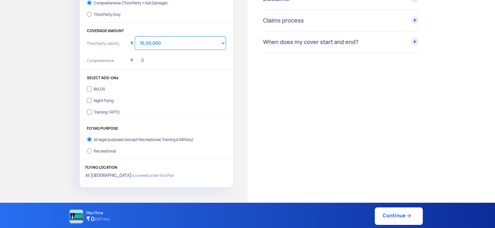
click at [97, 112] on div "Training / RPTO" at bounding box center [107, 111] width 26 height 2
click at [92, 114] on input "Training / RPTO" at bounding box center [89, 111] width 5 height 9
checkbox input "true"
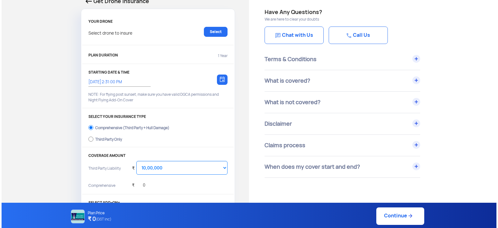
scroll to position [0, 0]
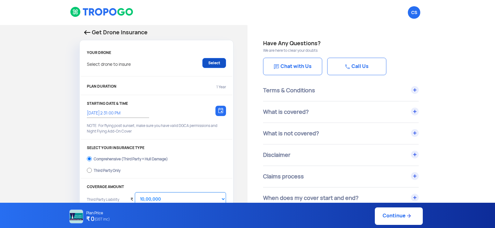
click at [208, 64] on link "Select" at bounding box center [214, 63] width 24 height 10
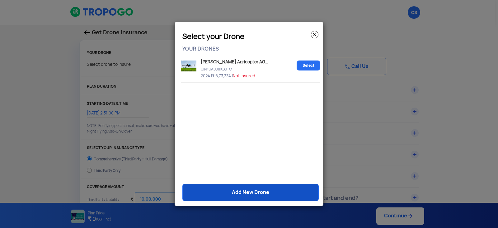
click at [265, 191] on link "Add New Drone" at bounding box center [250, 191] width 136 height 17
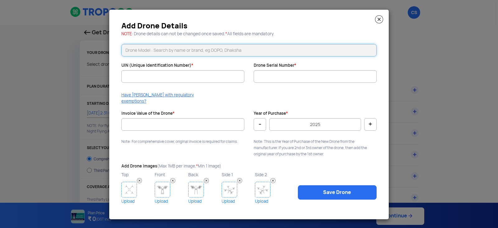
click at [182, 50] on input "text" at bounding box center [248, 50] width 255 height 12
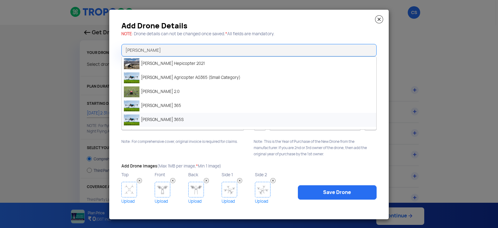
click at [162, 122] on li "[PERSON_NAME] 365S" at bounding box center [249, 120] width 255 height 14
type input "[PERSON_NAME] 365S"
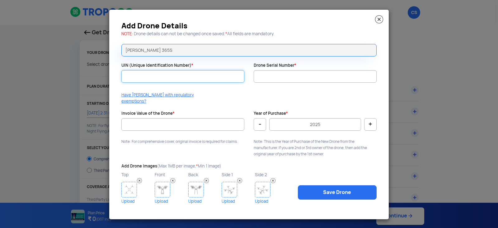
click at [161, 77] on input "UIN (Unique Identification Number) *" at bounding box center [182, 76] width 123 height 12
click at [143, 76] on input "UIN (Unique Identification Number) *" at bounding box center [182, 76] width 123 height 12
type input "UA00I1KS0TC"
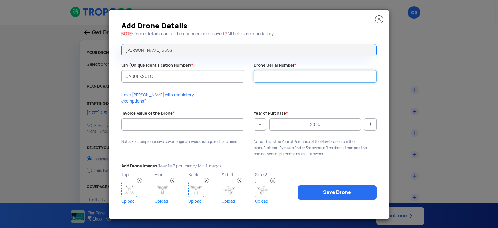
click at [279, 83] on input "Drone Serial Number *" at bounding box center [315, 76] width 123 height 12
type input "SC011004240073"
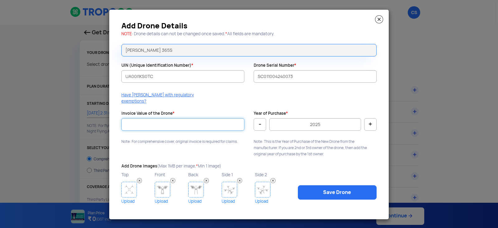
click at [181, 122] on input "Invoice Value of the Drone *" at bounding box center [182, 124] width 123 height 12
type input "576000"
click at [258, 121] on button "-" at bounding box center [260, 124] width 12 height 12
type input "2024"
click at [125, 188] on img at bounding box center [129, 190] width 16 height 16
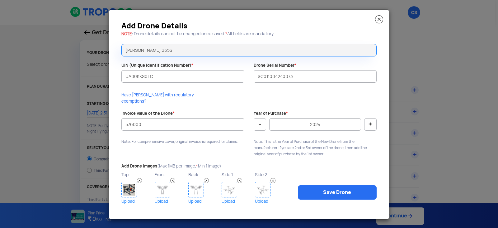
click at [161, 189] on img at bounding box center [163, 190] width 16 height 16
click at [195, 187] on img at bounding box center [196, 190] width 16 height 16
click at [230, 185] on img at bounding box center [230, 190] width 16 height 16
click at [260, 190] on img at bounding box center [263, 190] width 16 height 16
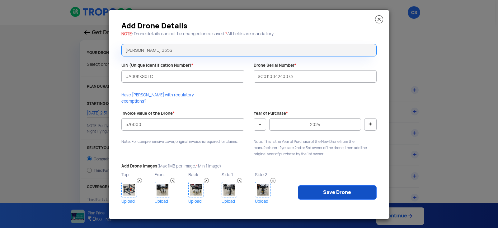
click at [312, 186] on link "Save Drone" at bounding box center [337, 192] width 79 height 14
